Goal: Check status: Check status

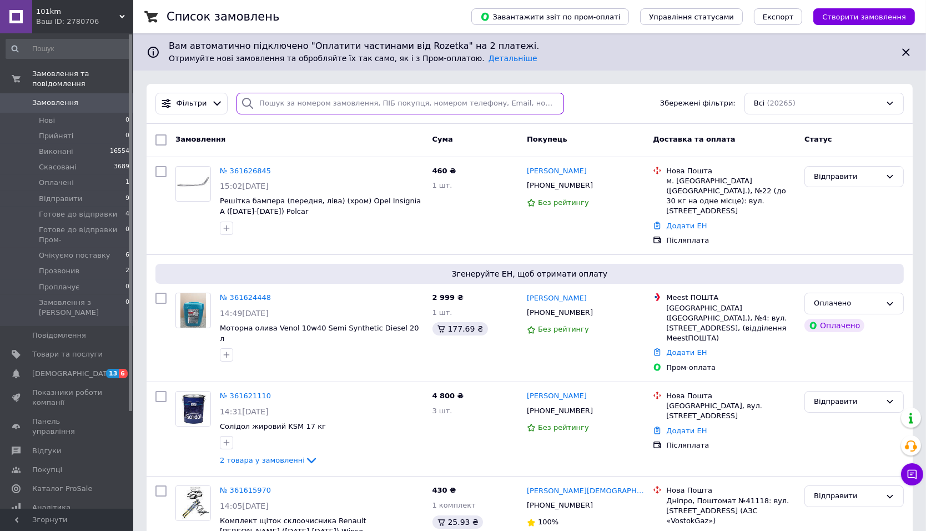
click at [354, 100] on input "search" at bounding box center [399, 104] width 327 height 22
paste input "361626845"
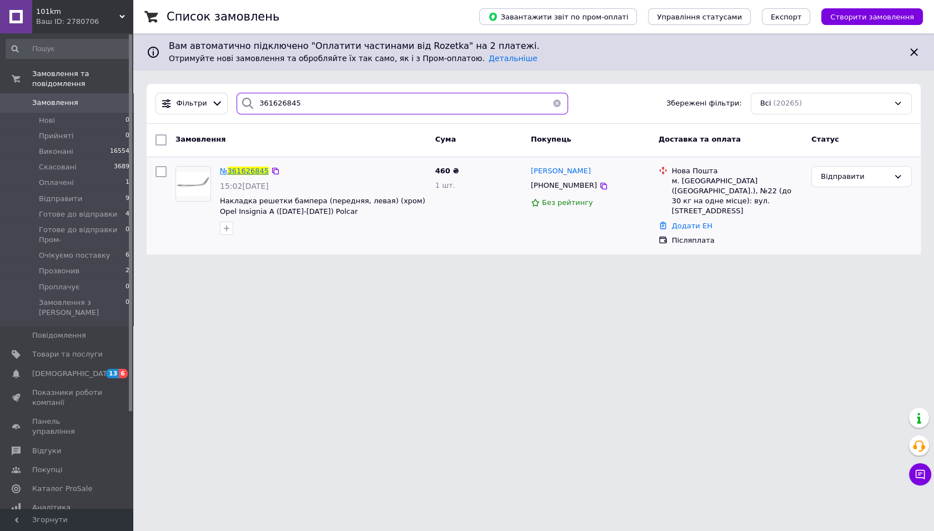
type input "361626845"
click at [235, 172] on span "361626845" at bounding box center [248, 171] width 41 height 8
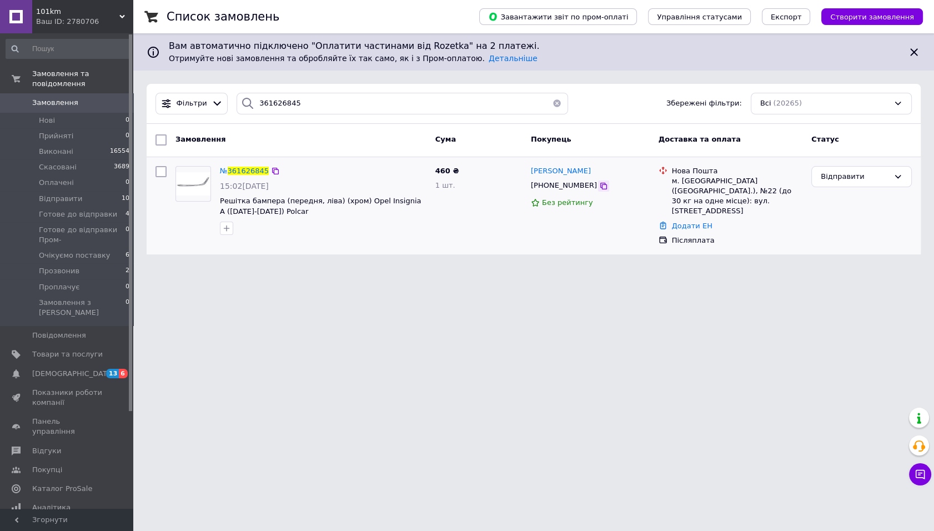
click at [599, 183] on icon at bounding box center [603, 185] width 9 height 9
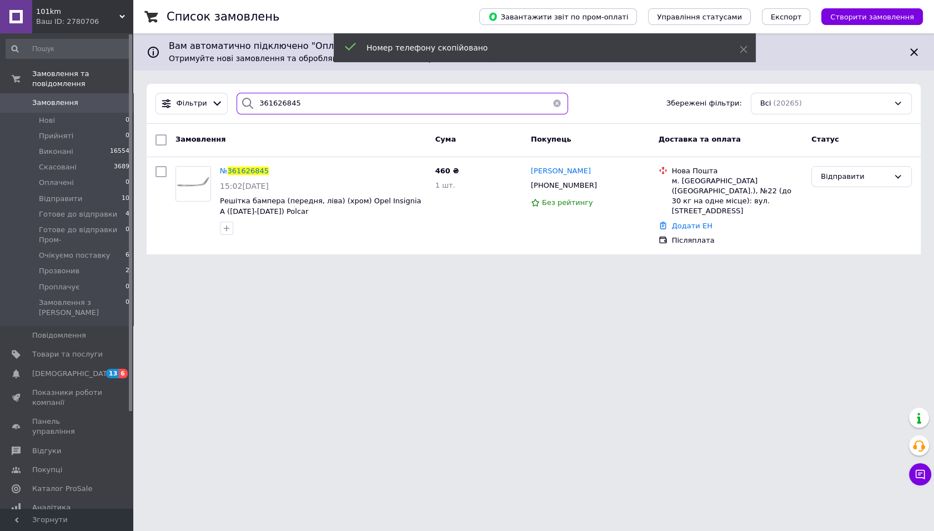
drag, startPoint x: 286, startPoint y: 104, endPoint x: 244, endPoint y: 103, distance: 42.2
click at [244, 103] on div "361626845" at bounding box center [401, 104] width 331 height 22
paste input "[PHONE_NUMBER]"
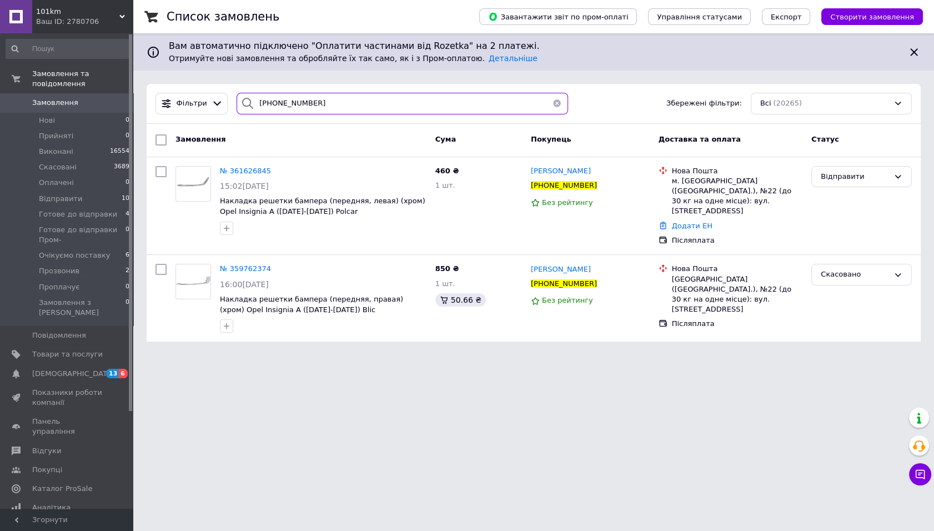
type input "[PHONE_NUMBER]"
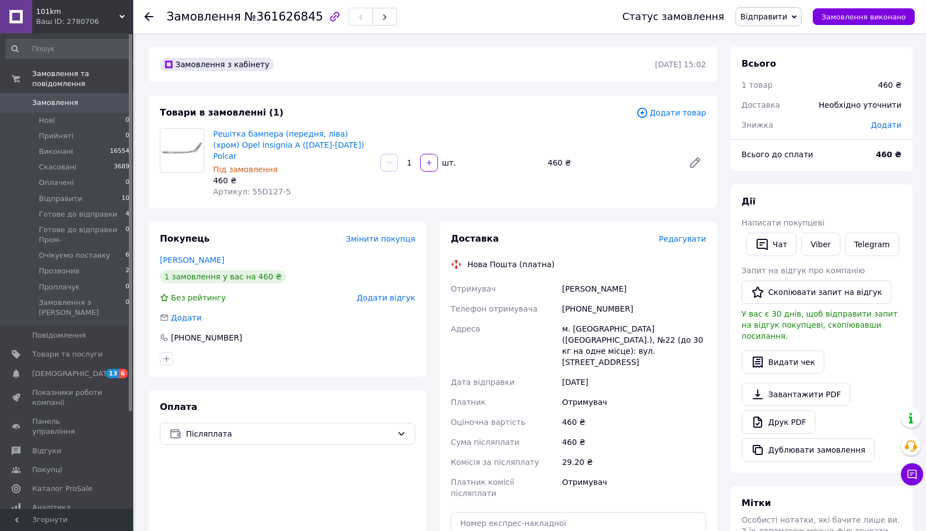
drag, startPoint x: 104, startPoint y: 11, endPoint x: 95, endPoint y: 18, distance: 11.4
click at [103, 11] on span "101km" at bounding box center [77, 12] width 83 height 10
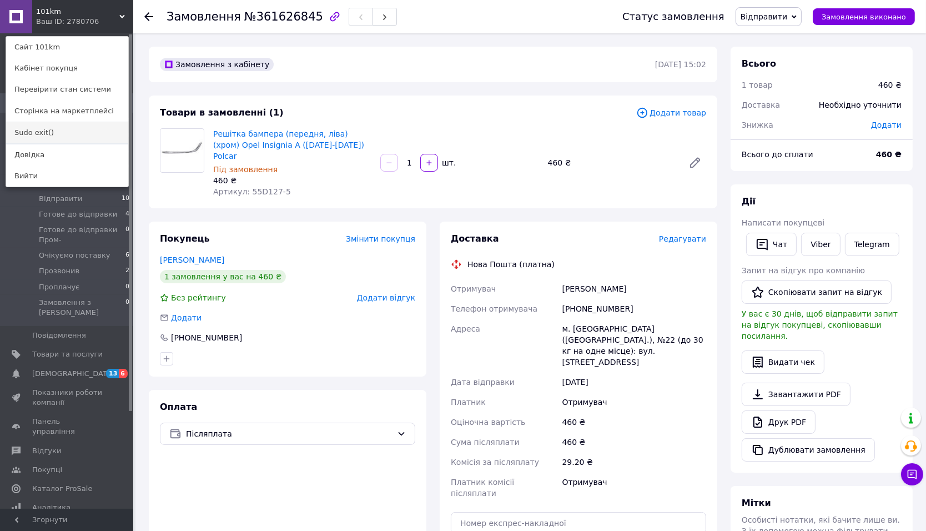
click at [58, 134] on link "Sudo exit()" at bounding box center [67, 132] width 122 height 21
